Goal: Transaction & Acquisition: Subscribe to service/newsletter

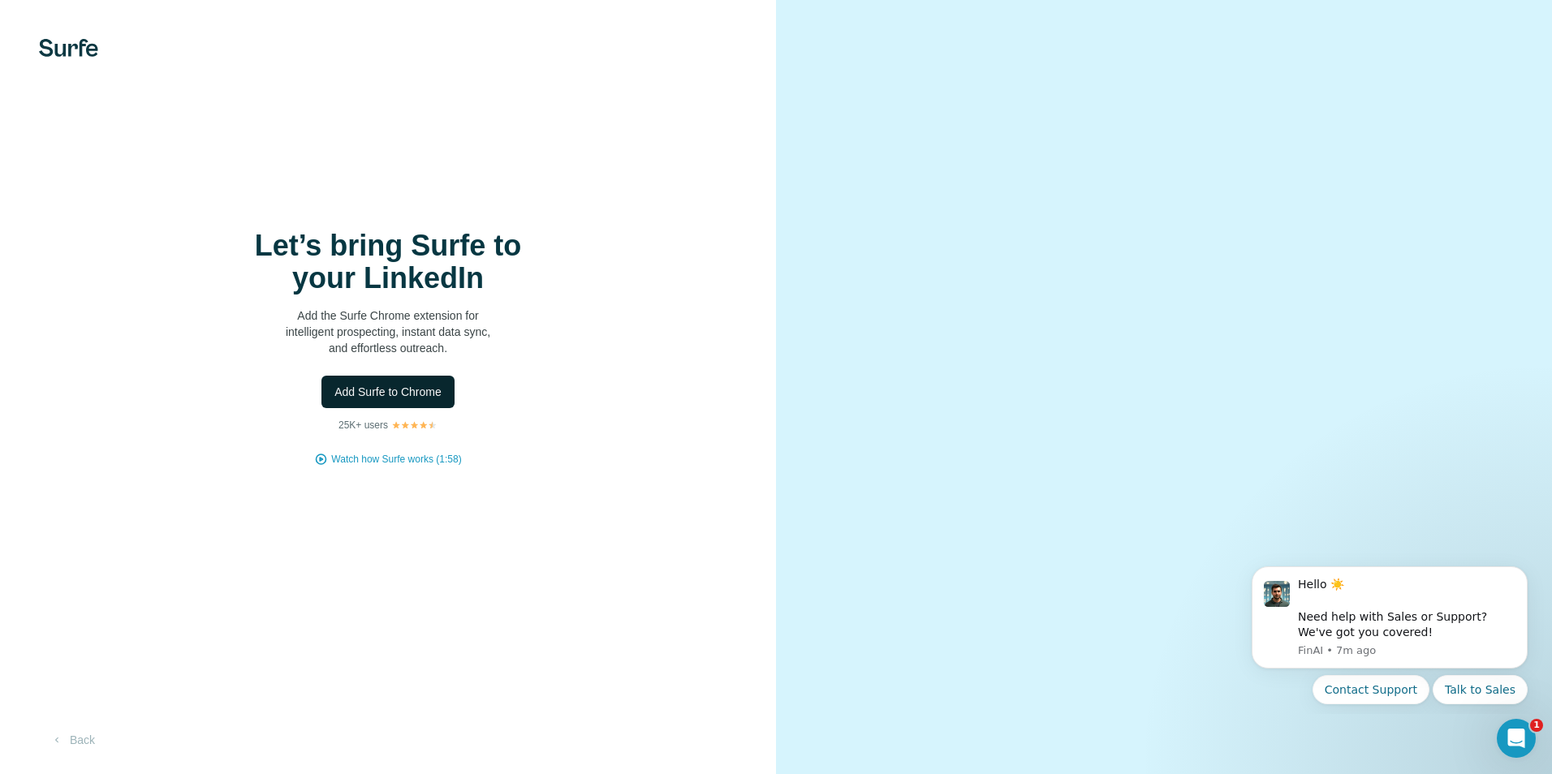
click at [391, 395] on span "Add Surfe to Chrome" at bounding box center [387, 392] width 107 height 16
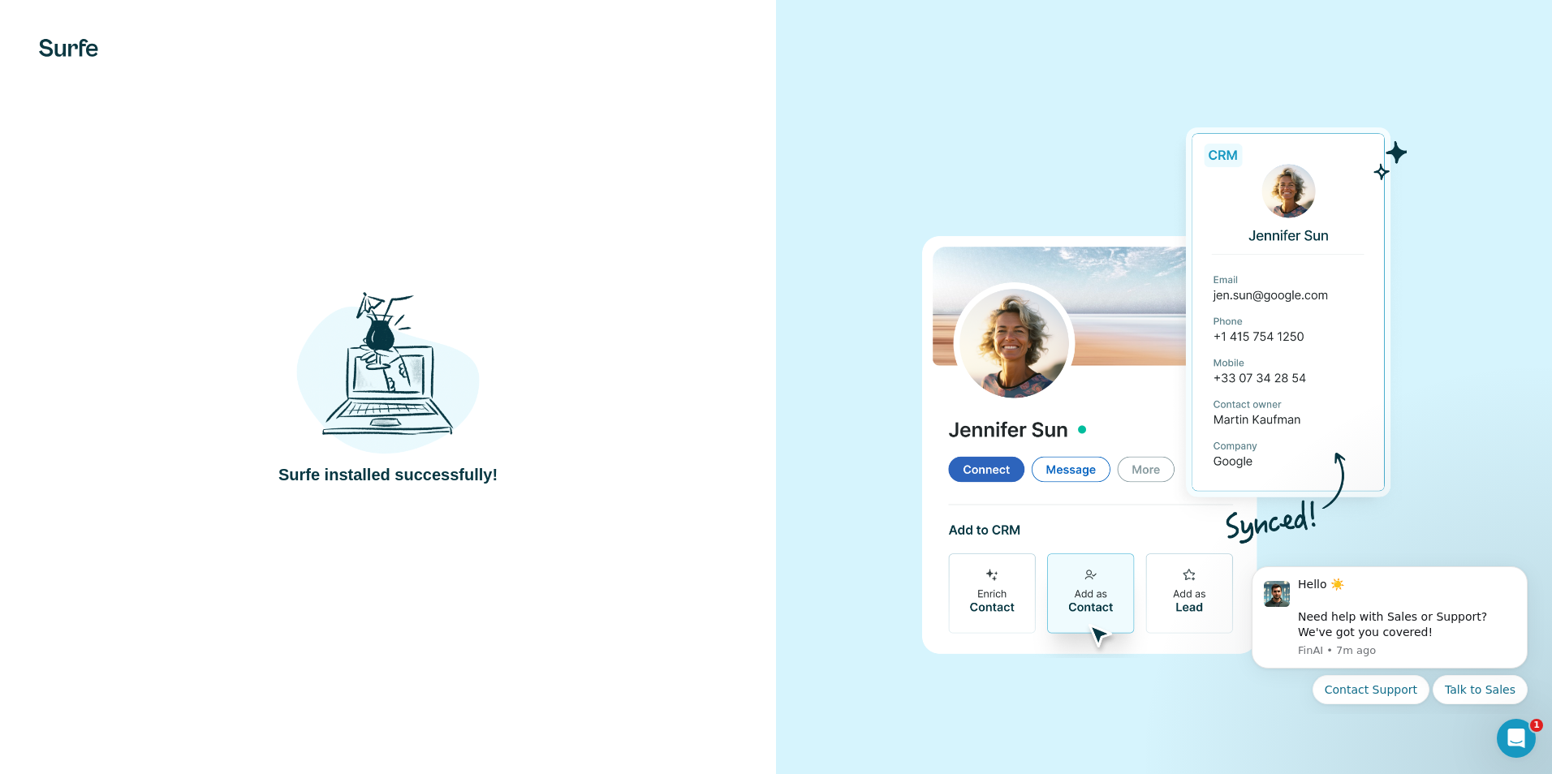
click at [868, 257] on div at bounding box center [1164, 387] width 776 height 774
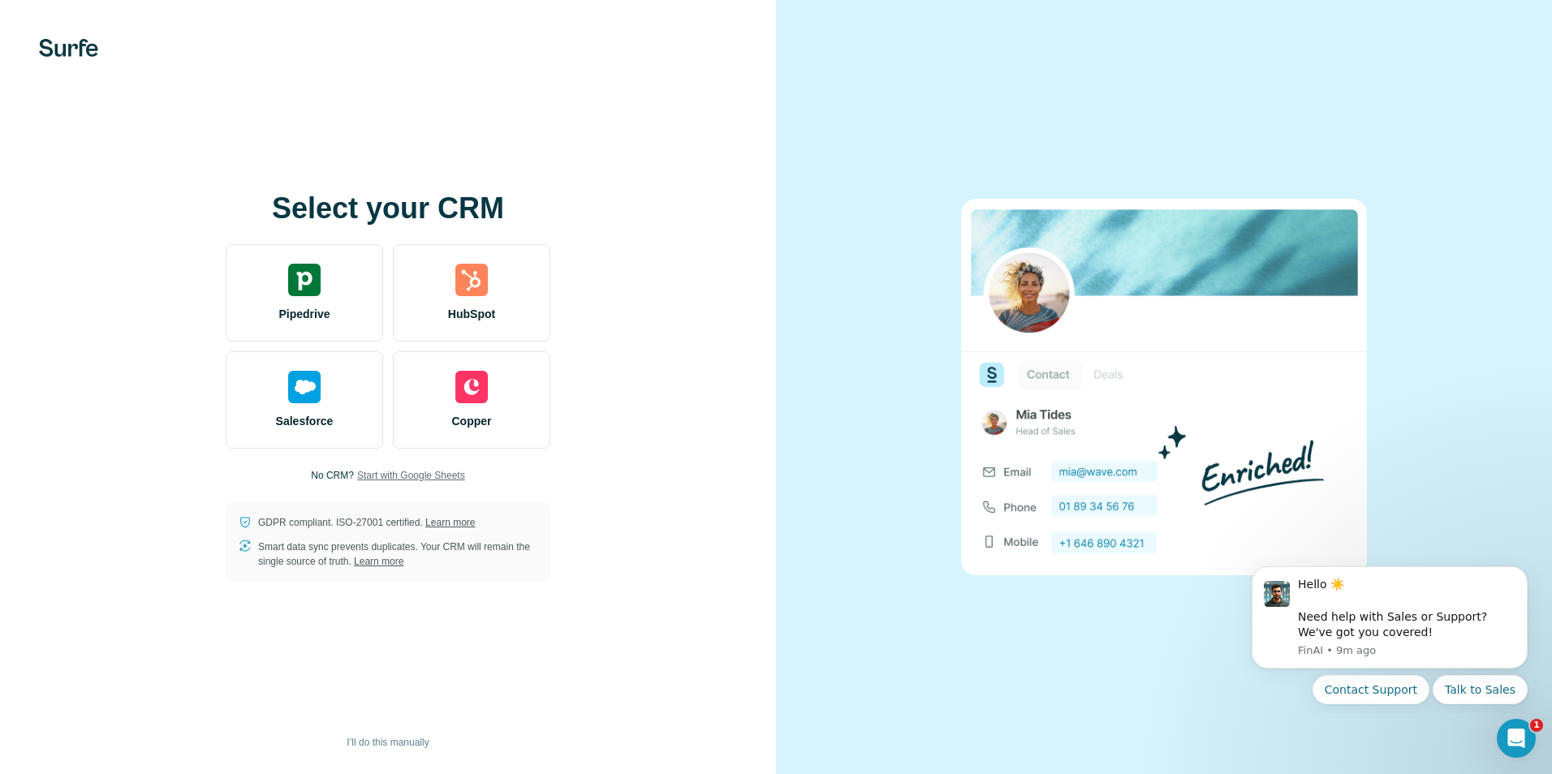
click at [415, 481] on span "Start with Google Sheets" at bounding box center [411, 475] width 108 height 15
click at [1116, 106] on div at bounding box center [1164, 387] width 776 height 774
